Goal: Task Accomplishment & Management: Complete application form

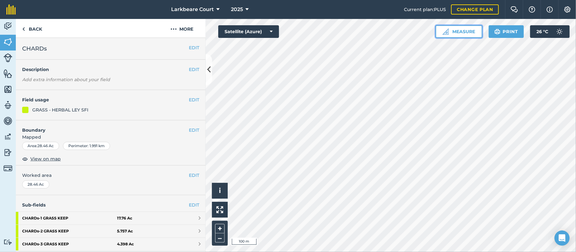
click at [464, 35] on button "Measure" at bounding box center [459, 31] width 47 height 13
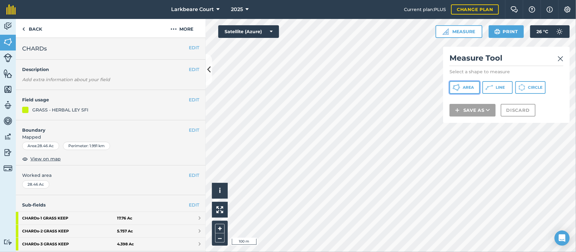
click at [470, 87] on span "Area" at bounding box center [468, 87] width 11 height 5
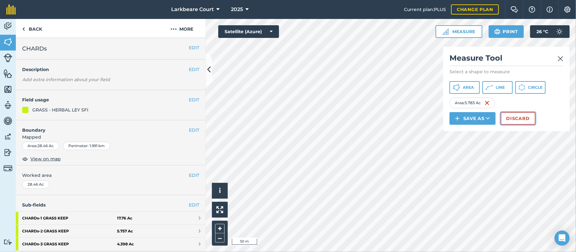
click at [516, 119] on button "Discard" at bounding box center [518, 118] width 35 height 13
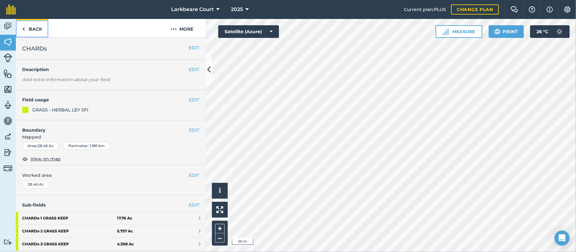
click at [39, 27] on link "Back" at bounding box center [32, 28] width 33 height 19
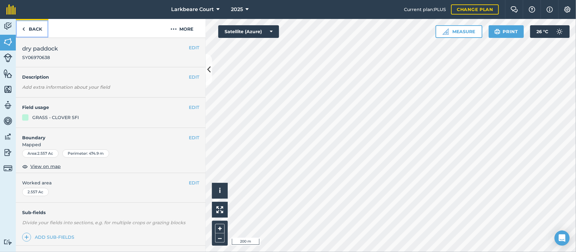
click at [29, 25] on link "Back" at bounding box center [32, 28] width 33 height 19
click at [32, 27] on link "Back" at bounding box center [32, 28] width 33 height 19
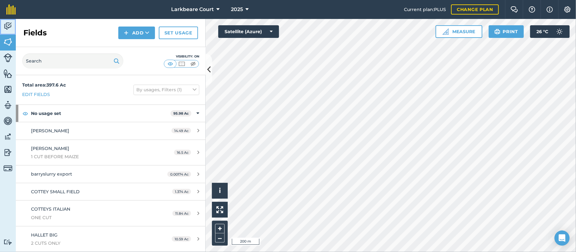
click at [9, 28] on img at bounding box center [7, 26] width 9 height 9
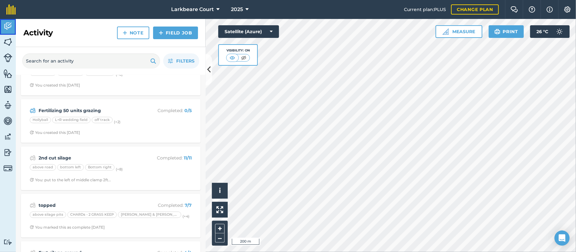
scroll to position [42, 0]
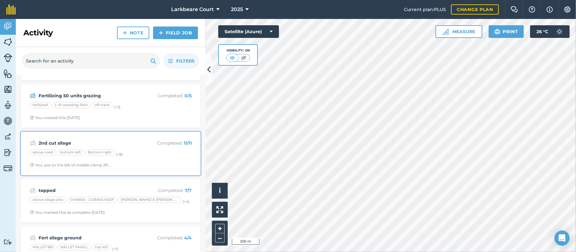
click at [133, 144] on strong "2nd cut silage" at bounding box center [89, 143] width 100 height 7
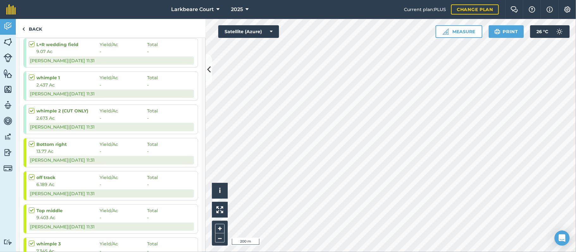
scroll to position [337, 0]
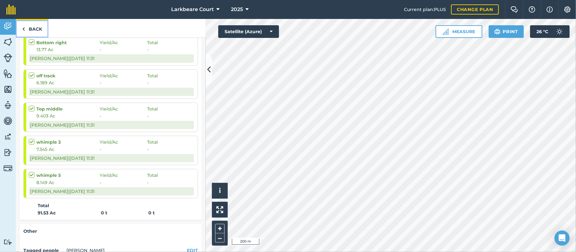
click at [36, 34] on link "Back" at bounding box center [32, 28] width 33 height 19
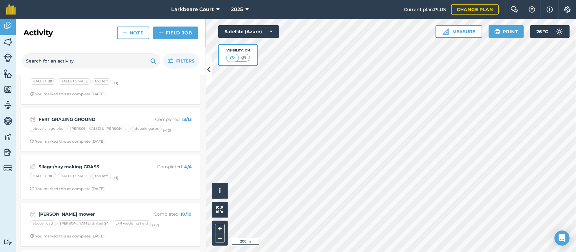
scroll to position [211, 0]
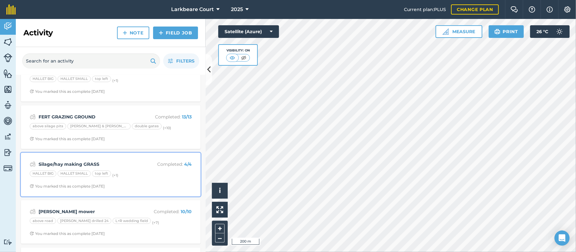
click at [88, 160] on div "Silage/hay making GRASS Completed : 4 / 4 HALLET BIG HALLET SMALL top left (+ 1…" at bounding box center [111, 175] width 172 height 36
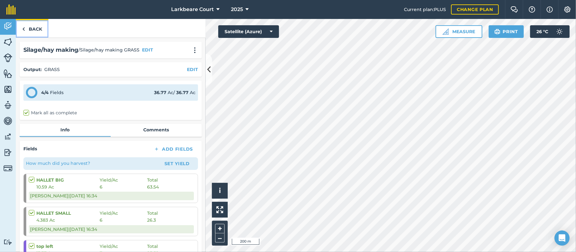
click at [30, 27] on link "Back" at bounding box center [32, 28] width 33 height 19
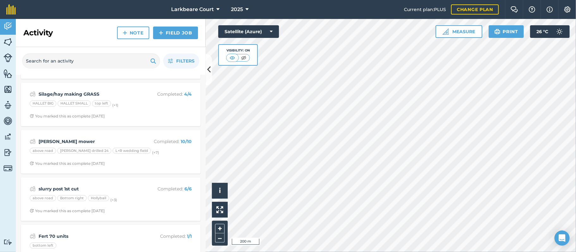
scroll to position [295, 0]
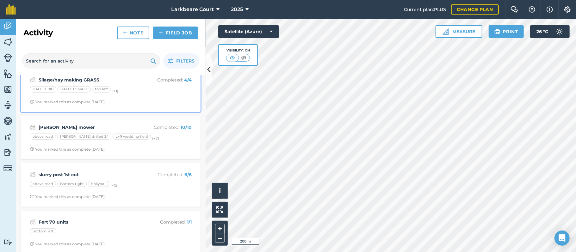
click at [133, 99] on div "Silage/hay making GRASS Completed : 4 / 4 HALLET BIG HALLET SMALL top left (+ 1…" at bounding box center [111, 90] width 172 height 36
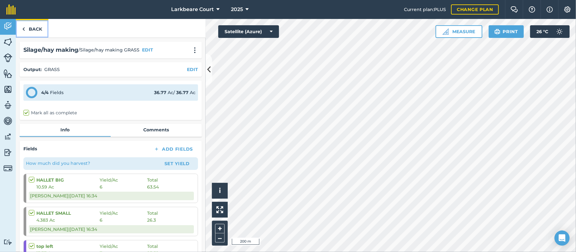
click at [33, 30] on link "Back" at bounding box center [32, 28] width 33 height 19
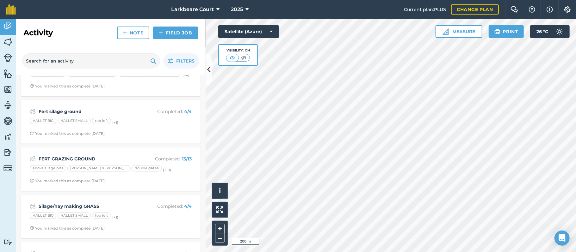
scroll to position [253, 0]
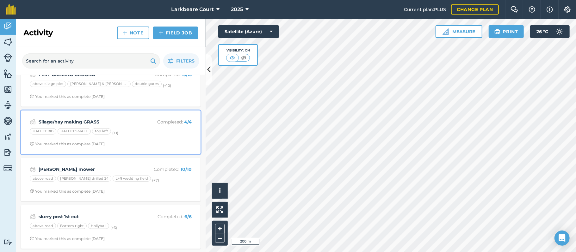
click at [122, 137] on div "HALLET BIG HALLET SMALL top left (+ 1 )" at bounding box center [111, 132] width 162 height 8
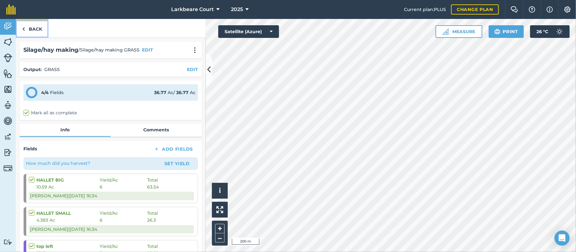
click at [35, 23] on link "Back" at bounding box center [32, 28] width 33 height 19
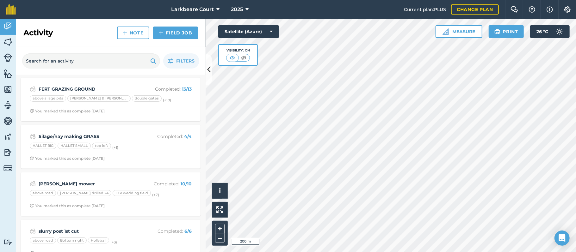
scroll to position [295, 0]
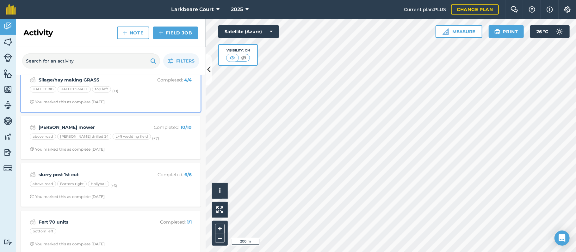
click at [115, 103] on div "Silage/hay making GRASS Completed : 4 / 4 HALLET BIG HALLET SMALL top left (+ 1…" at bounding box center [111, 90] width 172 height 36
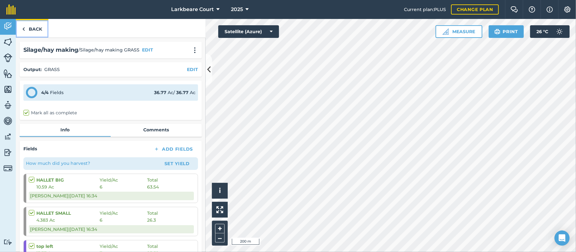
click at [28, 28] on link "Back" at bounding box center [32, 28] width 33 height 19
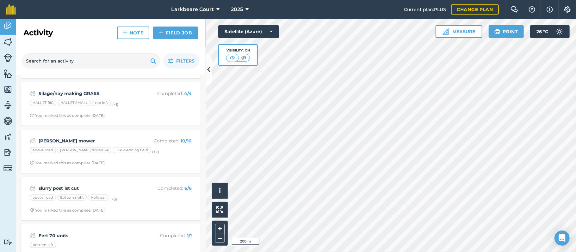
scroll to position [295, 0]
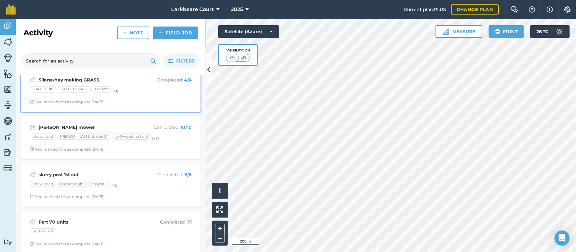
click at [107, 103] on div "Silage/hay making GRASS Completed : 4 / 4 HALLET BIG HALLET SMALL top left (+ 1…" at bounding box center [111, 90] width 172 height 36
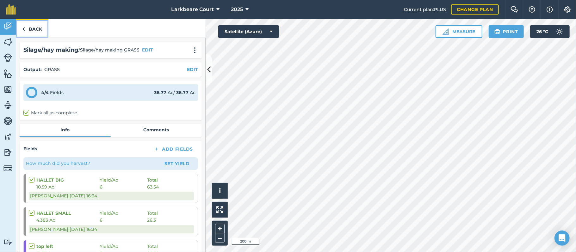
click at [33, 30] on link "Back" at bounding box center [32, 28] width 33 height 19
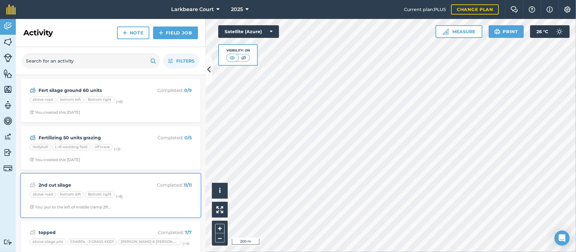
click at [132, 191] on div "2nd cut silage Completed : 11 / 11 above road bottom left Bottom right (+ 8 ) Y…" at bounding box center [111, 196] width 172 height 36
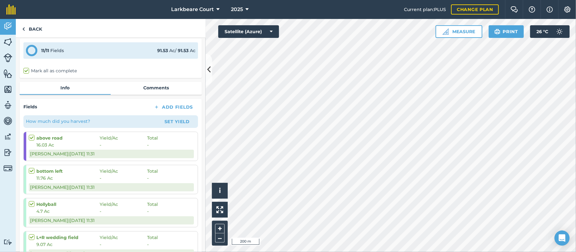
scroll to position [84, 0]
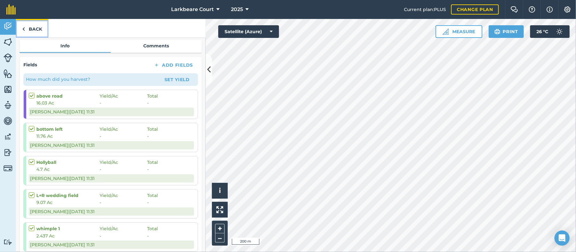
click at [37, 25] on link "Back" at bounding box center [32, 28] width 33 height 19
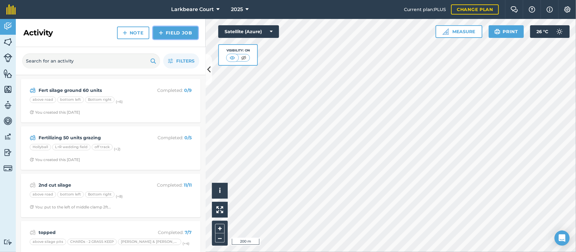
click at [188, 32] on link "Field Job" at bounding box center [175, 33] width 45 height 13
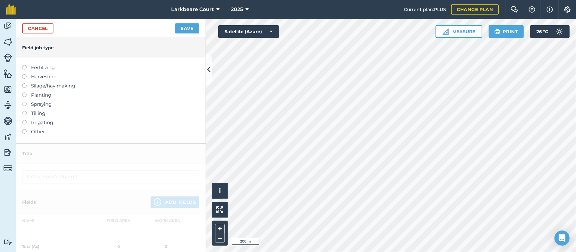
click at [29, 85] on label "Silage/hay making" at bounding box center [110, 86] width 177 height 8
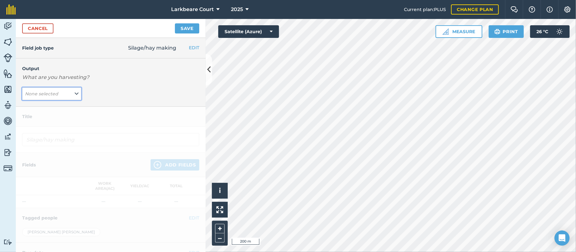
click at [61, 94] on button "None selected" at bounding box center [51, 94] width 59 height 13
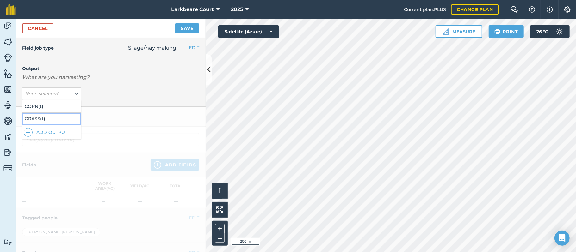
click at [49, 119] on button "GRASS ( t )" at bounding box center [51, 119] width 59 height 12
type input "Silage/hay making GRASS"
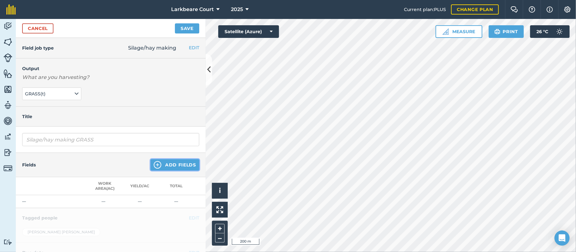
click at [159, 166] on button "Add Fields" at bounding box center [175, 164] width 49 height 11
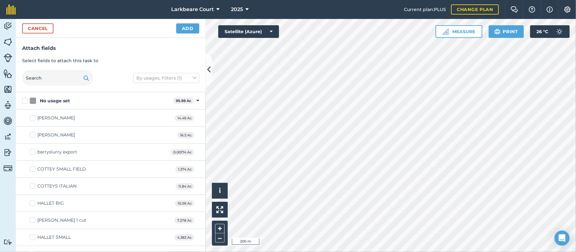
checkbox input "true"
click at [190, 27] on button "Add" at bounding box center [187, 28] width 23 height 10
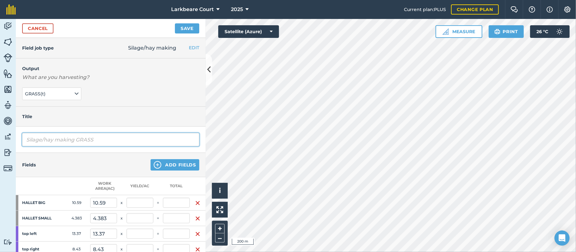
click at [113, 140] on input "Silage/hay making GRASS" at bounding box center [110, 139] width 177 height 13
type input "Silage/hay making GRASS2nd cut"
click at [185, 28] on button "Save" at bounding box center [187, 28] width 24 height 10
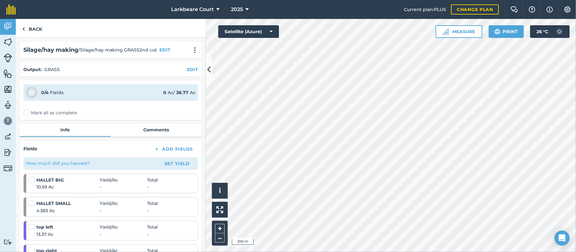
click at [52, 115] on label "Mark all as complete" at bounding box center [49, 113] width 53 height 7
click at [28, 114] on input "Mark all as complete" at bounding box center [25, 112] width 4 height 4
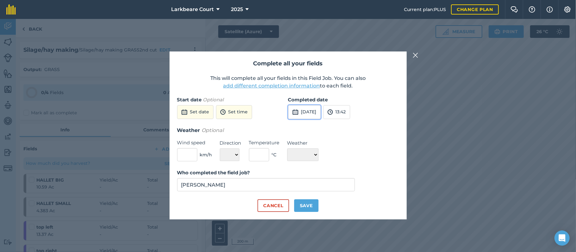
click at [321, 113] on button "[DATE]" at bounding box center [304, 112] width 33 height 14
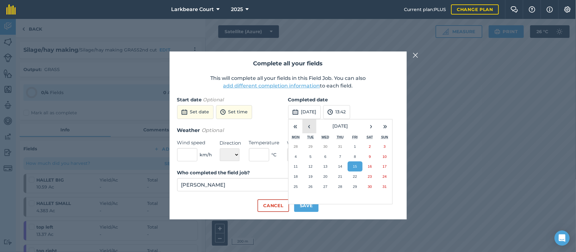
click at [307, 128] on button "‹" at bounding box center [309, 127] width 14 height 14
click at [371, 125] on button "›" at bounding box center [371, 127] width 14 height 14
click at [337, 149] on button "3" at bounding box center [340, 147] width 15 height 10
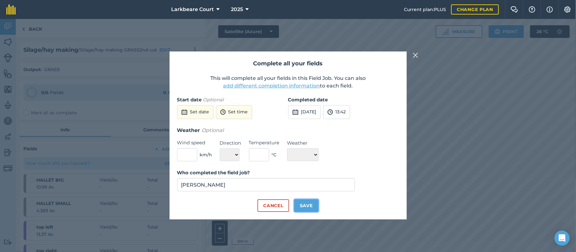
click at [307, 202] on button "Save" at bounding box center [306, 206] width 24 height 13
checkbox input "true"
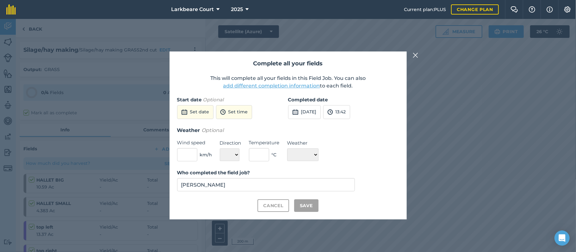
checkbox input "true"
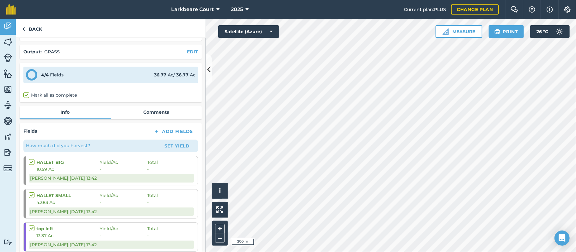
scroll to position [13, 0]
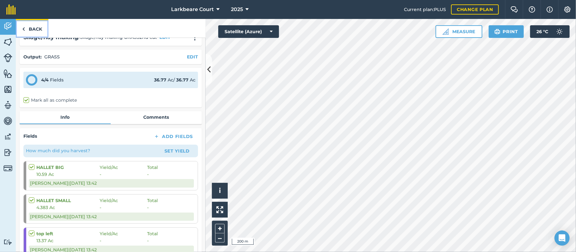
click at [29, 31] on link "Back" at bounding box center [32, 28] width 33 height 19
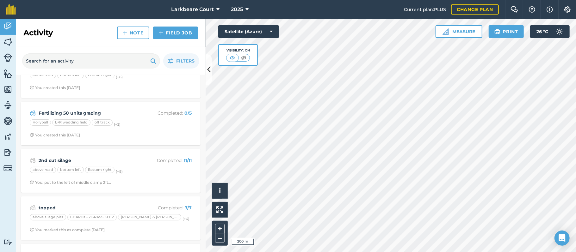
scroll to position [84, 0]
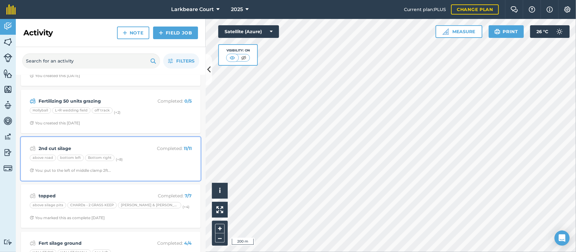
click at [104, 145] on div "2nd cut silage Completed : 11 / 11 above road bottom left Bottom right (+ 8 ) Y…" at bounding box center [111, 159] width 172 height 36
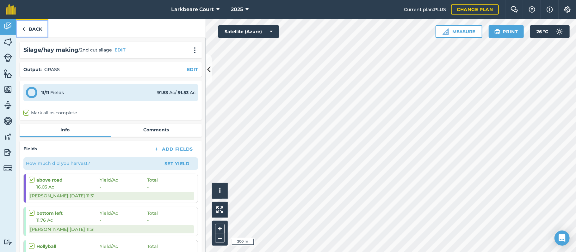
click at [32, 30] on link "Back" at bounding box center [32, 28] width 33 height 19
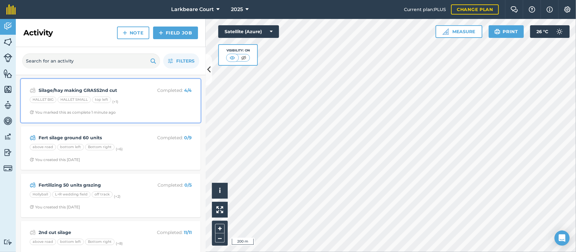
click at [118, 98] on div "HALLET BIG HALLET SMALL top left (+ 1 )" at bounding box center [111, 101] width 162 height 8
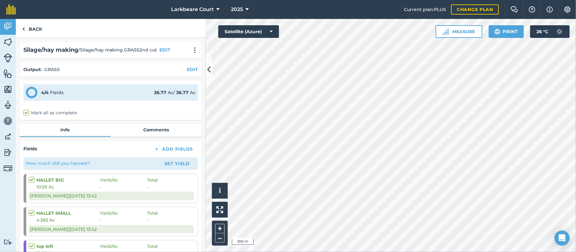
click at [182, 51] on div "Silage/hay making / Silage/hay making GRASS2nd cut EDIT" at bounding box center [110, 50] width 175 height 9
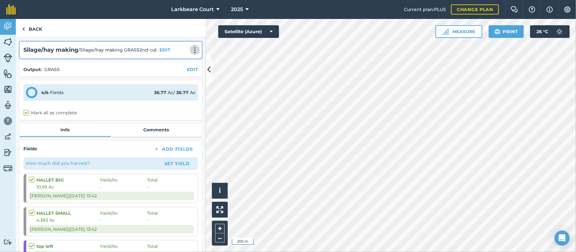
click at [191, 52] on img at bounding box center [195, 50] width 8 height 6
click at [170, 65] on link "Print" at bounding box center [181, 64] width 40 height 13
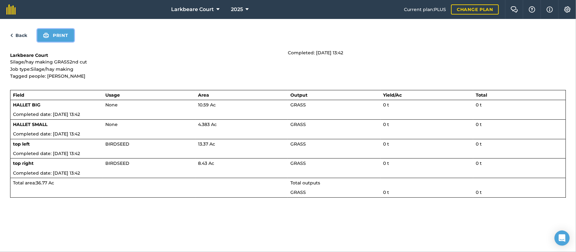
click at [57, 38] on button "Print" at bounding box center [55, 35] width 37 height 13
